Goal: Task Accomplishment & Management: Manage account settings

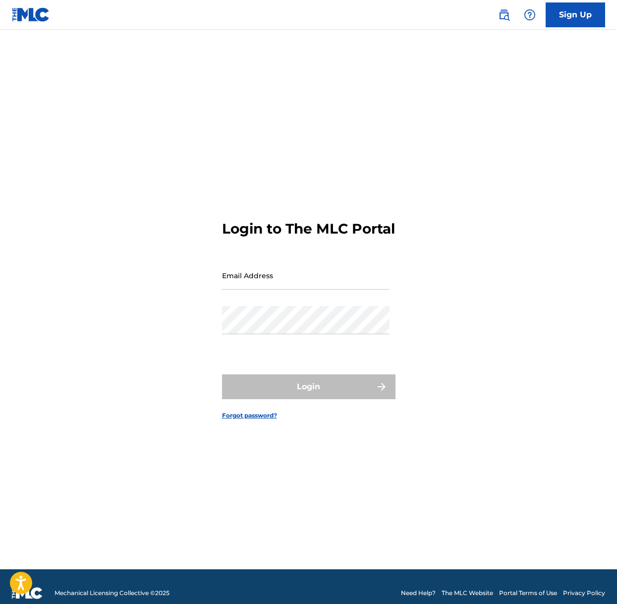
click at [290, 289] on input "Email Address" at bounding box center [305, 275] width 167 height 28
type input "[EMAIL_ADDRESS][DOMAIN_NAME]"
click at [263, 350] on div "Password" at bounding box center [305, 328] width 167 height 45
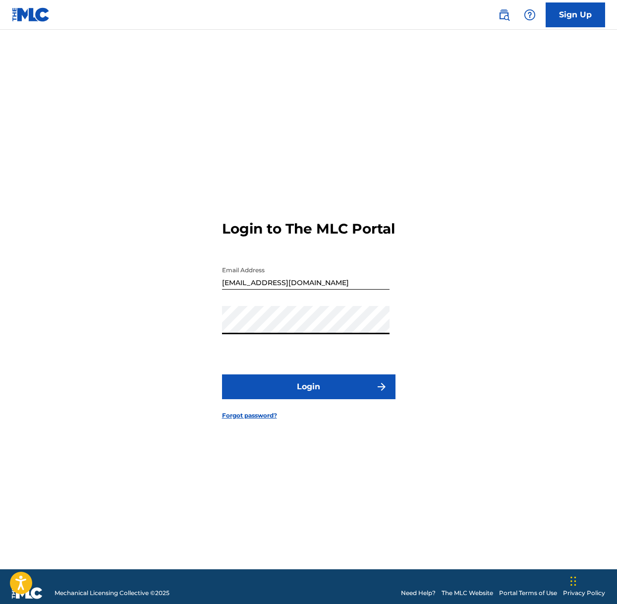
click at [222, 374] on button "Login" at bounding box center [308, 386] width 173 height 25
